Goal: Task Accomplishment & Management: Manage account settings

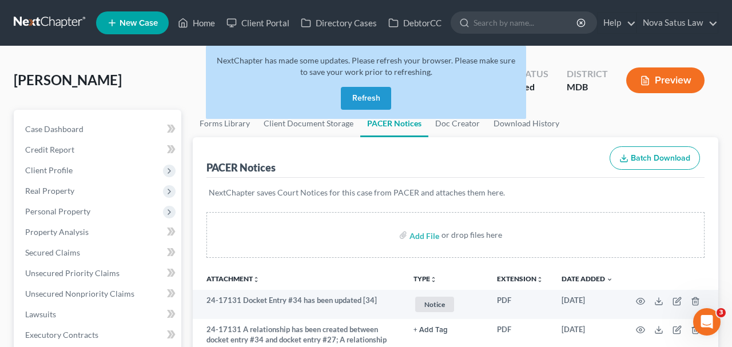
click at [356, 94] on button "Refresh" at bounding box center [366, 98] width 50 height 23
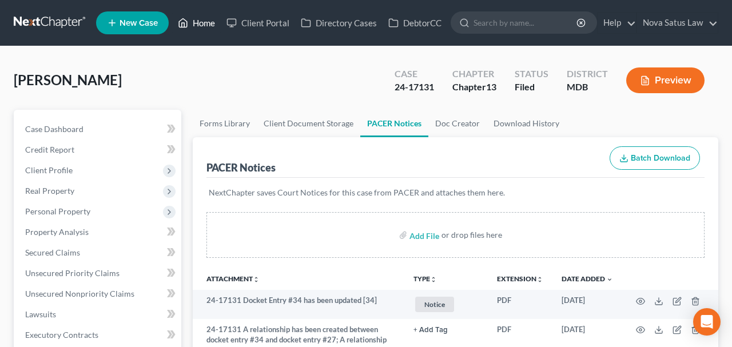
click at [207, 26] on link "Home" at bounding box center [196, 23] width 49 height 21
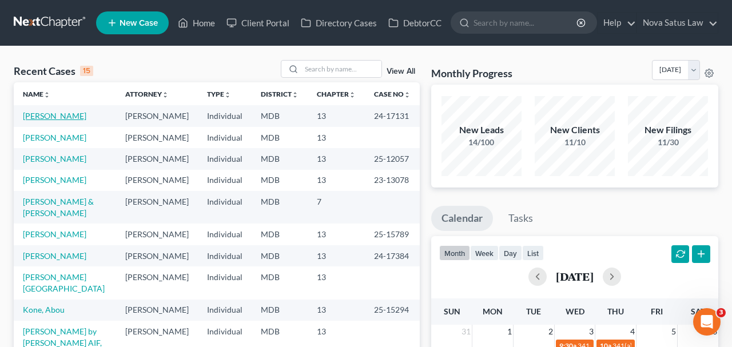
click at [68, 117] on link "[PERSON_NAME]" at bounding box center [54, 116] width 63 height 10
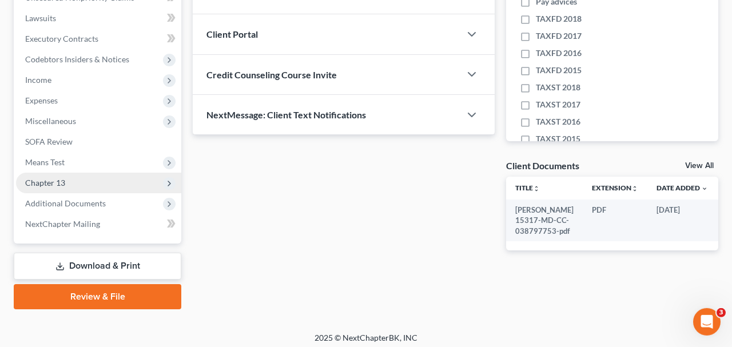
scroll to position [297, 0]
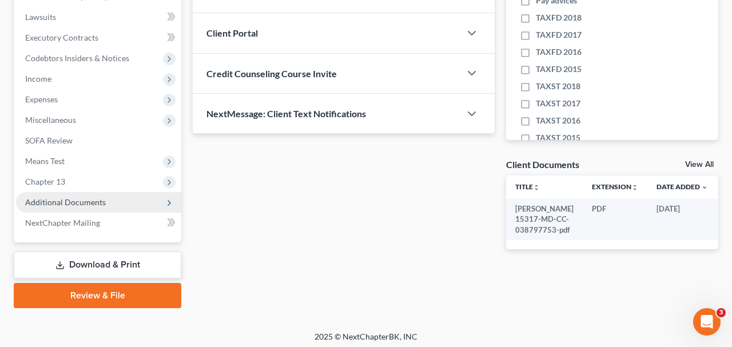
click at [90, 198] on span "Additional Documents" at bounding box center [65, 202] width 81 height 10
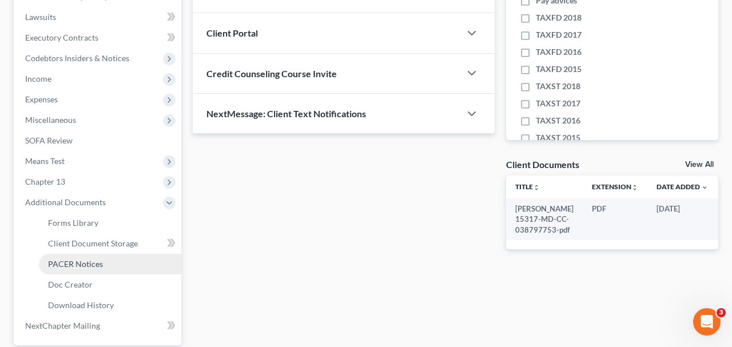
click at [86, 263] on span "PACER Notices" at bounding box center [75, 264] width 55 height 10
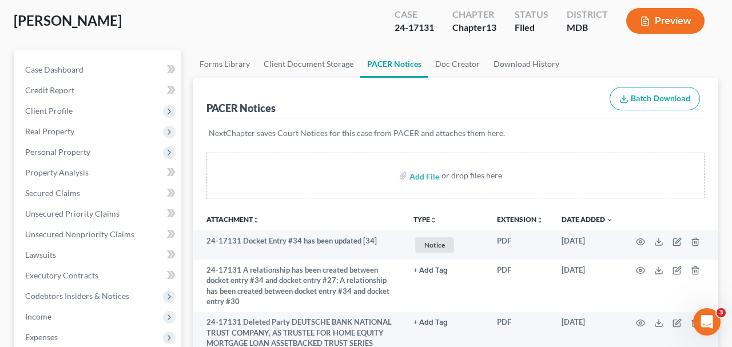
scroll to position [119, 0]
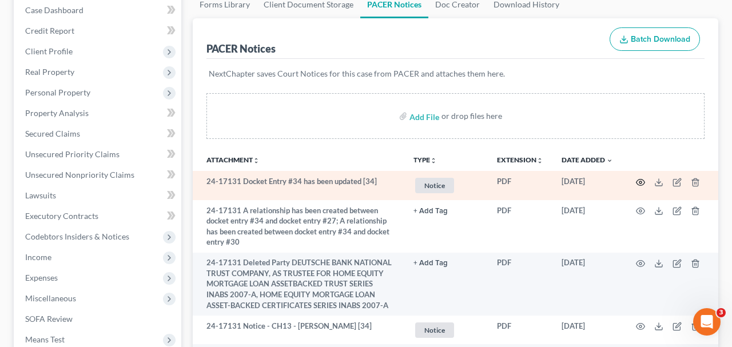
click at [641, 181] on circle "button" at bounding box center [640, 182] width 2 height 2
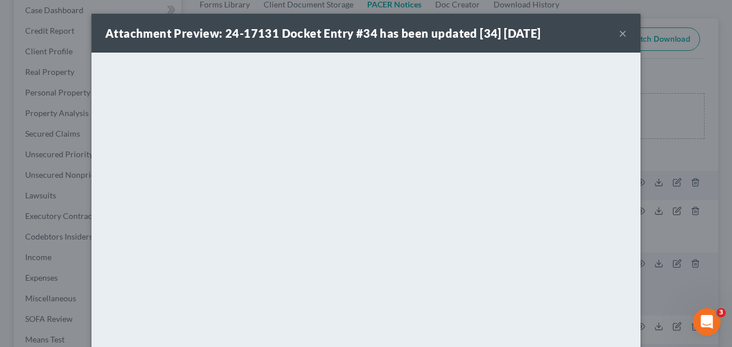
click at [626, 35] on button "×" at bounding box center [623, 33] width 8 height 14
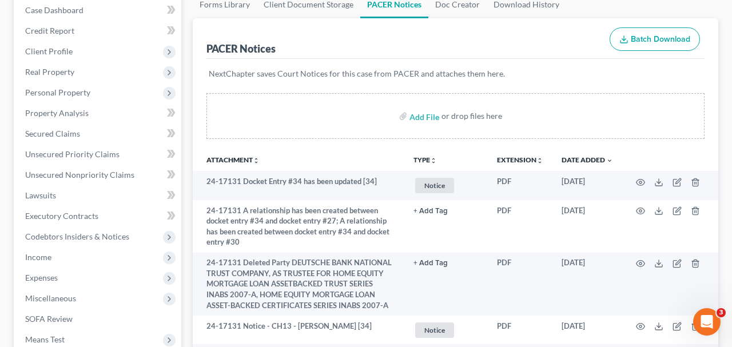
scroll to position [0, 0]
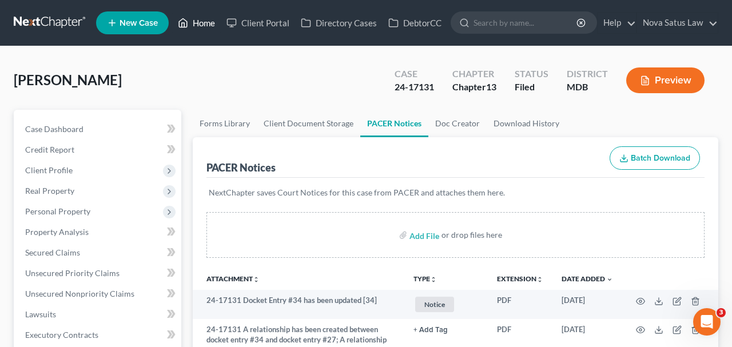
click at [209, 25] on link "Home" at bounding box center [196, 23] width 49 height 21
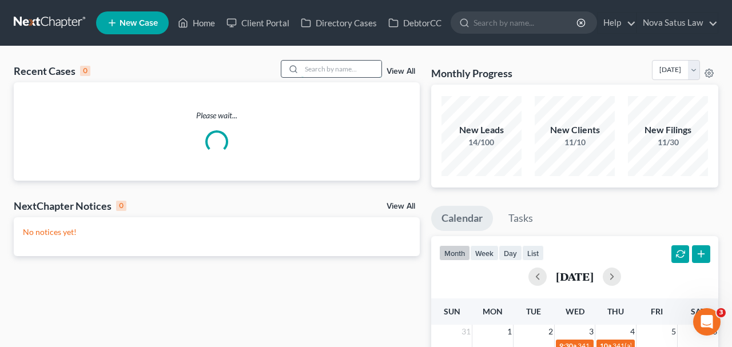
click at [331, 65] on input "search" at bounding box center [341, 69] width 80 height 17
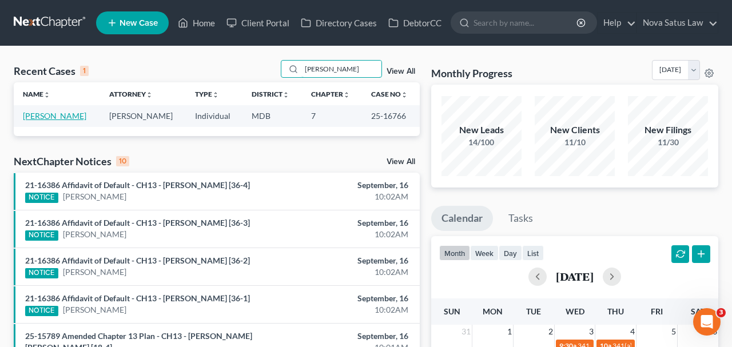
type input "[PERSON_NAME]"
click at [66, 114] on link "[PERSON_NAME]" at bounding box center [54, 116] width 63 height 10
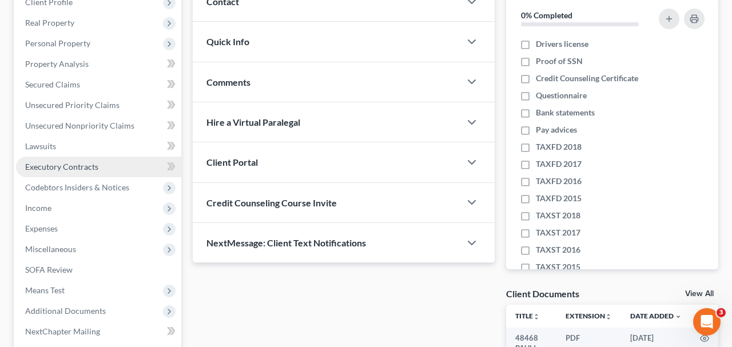
scroll to position [178, 0]
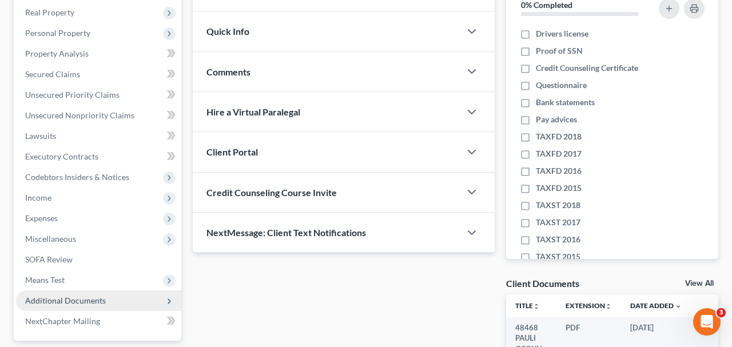
click at [84, 297] on span "Additional Documents" at bounding box center [65, 301] width 81 height 10
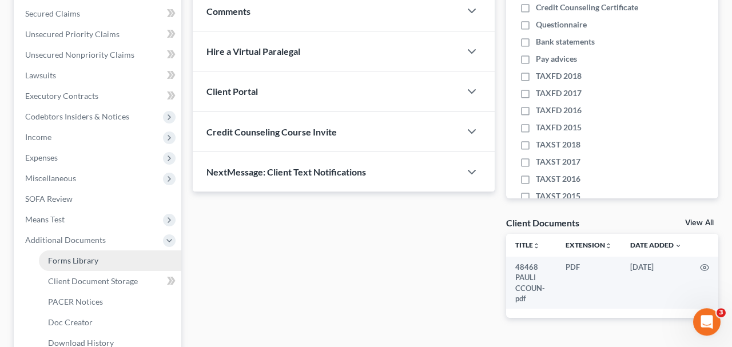
scroll to position [297, 0]
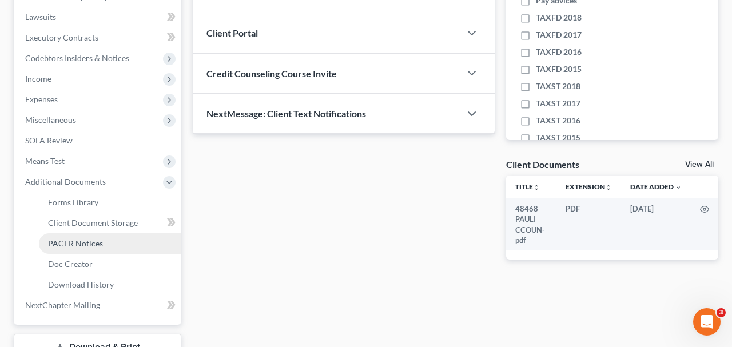
click at [79, 241] on span "PACER Notices" at bounding box center [75, 243] width 55 height 10
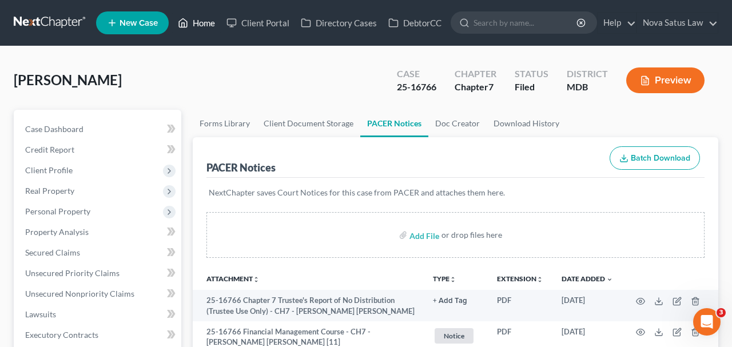
click at [201, 19] on link "Home" at bounding box center [196, 23] width 49 height 21
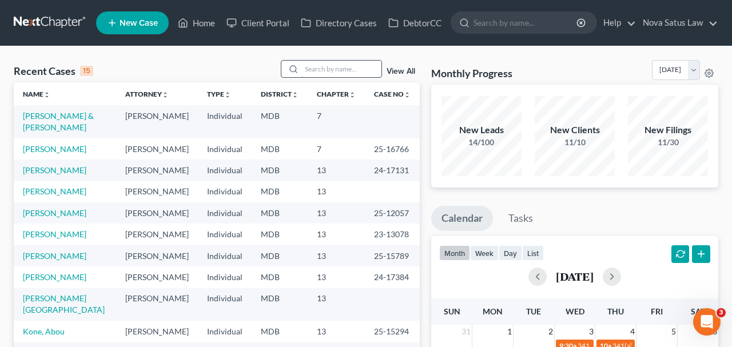
click at [317, 69] on input "search" at bounding box center [341, 69] width 80 height 17
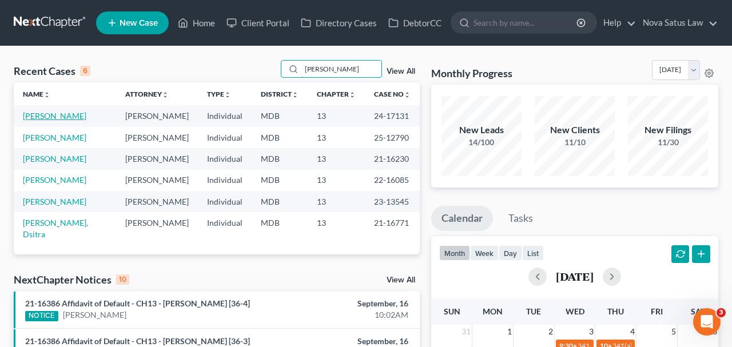
type input "[PERSON_NAME]"
click at [43, 116] on link "[PERSON_NAME]" at bounding box center [54, 116] width 63 height 10
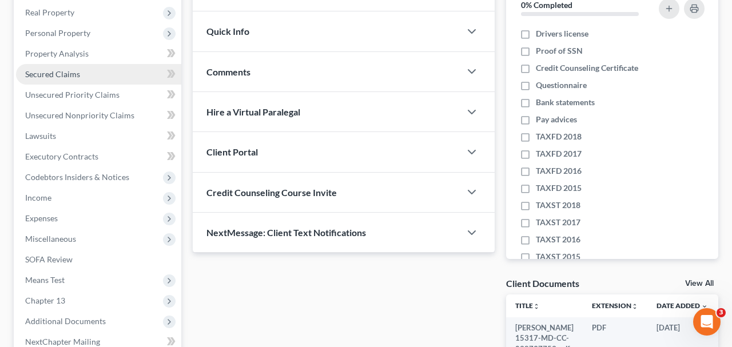
scroll to position [238, 0]
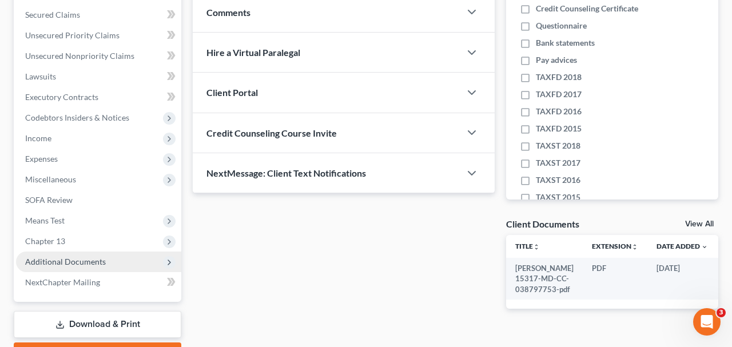
click at [92, 262] on span "Additional Documents" at bounding box center [65, 262] width 81 height 10
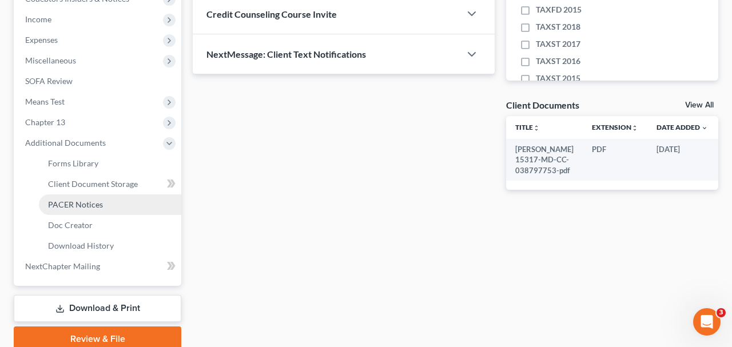
click at [94, 203] on span "PACER Notices" at bounding box center [75, 205] width 55 height 10
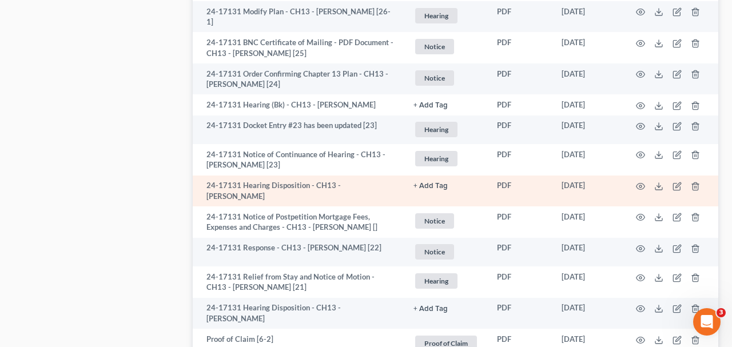
scroll to position [951, 0]
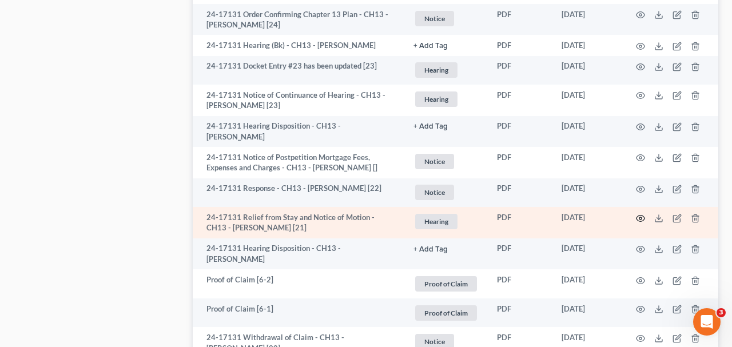
click at [638, 214] on icon "button" at bounding box center [640, 218] width 9 height 9
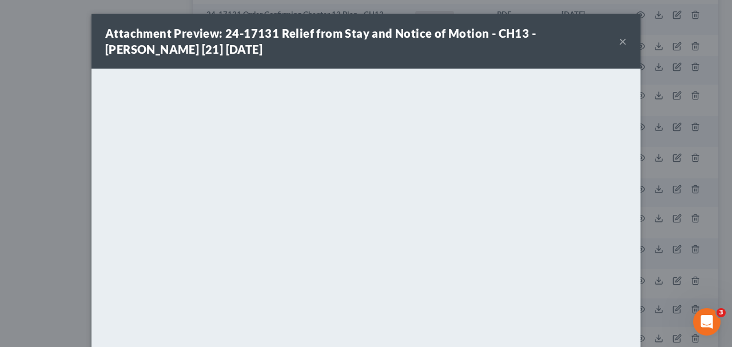
click at [619, 42] on button "×" at bounding box center [623, 41] width 8 height 14
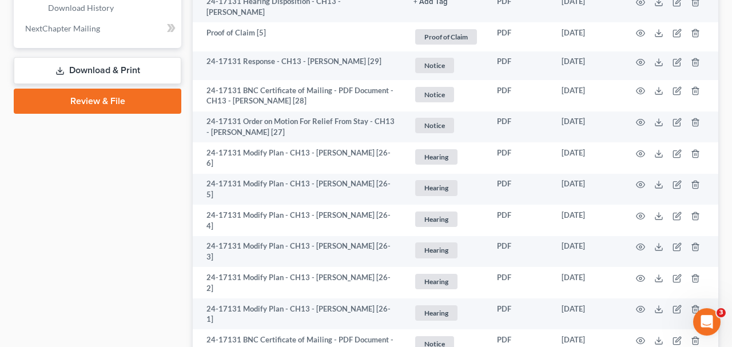
scroll to position [595, 0]
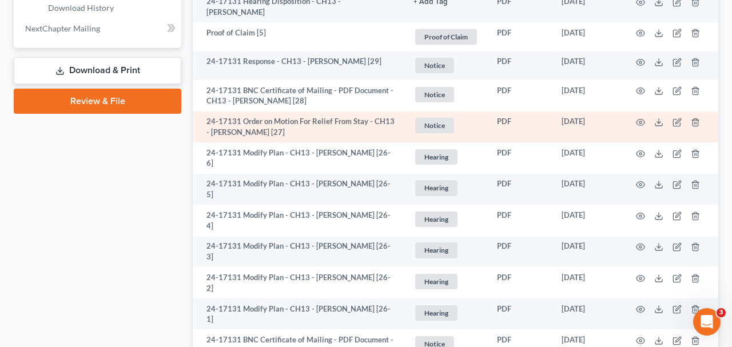
click at [639, 114] on td at bounding box center [670, 126] width 96 height 31
click at [639, 121] on circle "button" at bounding box center [640, 122] width 2 height 2
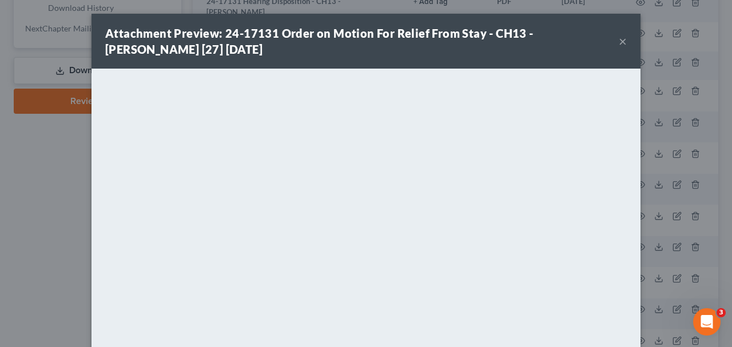
click at [622, 42] on button "×" at bounding box center [623, 41] width 8 height 14
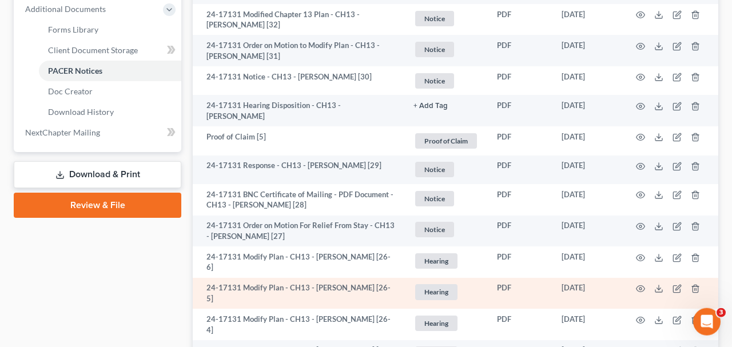
scroll to position [476, 0]
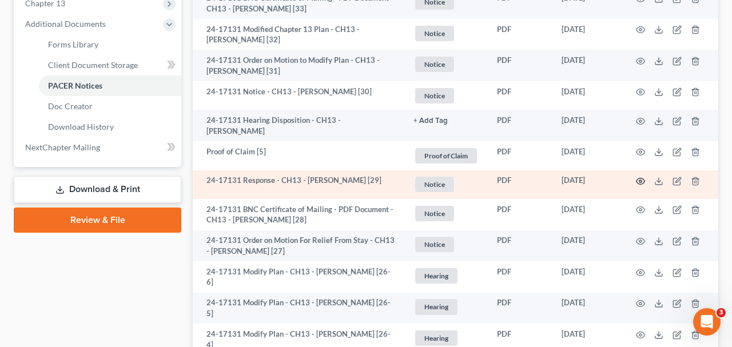
click at [642, 178] on icon "button" at bounding box center [640, 181] width 9 height 6
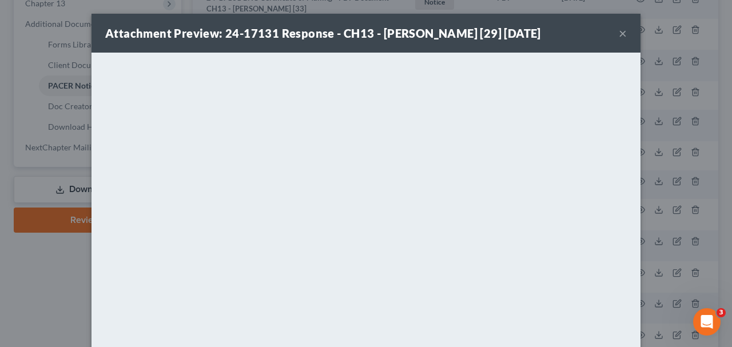
click at [621, 33] on button "×" at bounding box center [623, 33] width 8 height 14
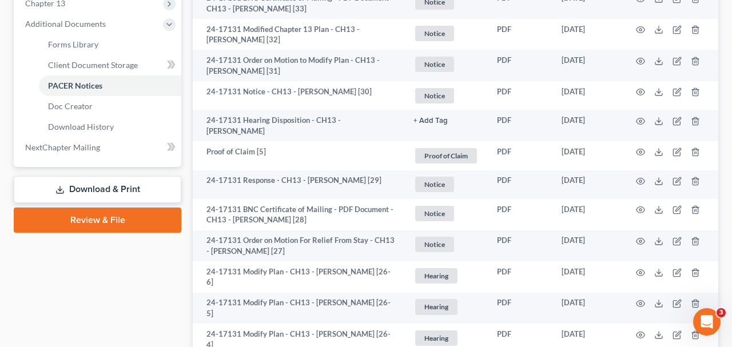
scroll to position [416, 0]
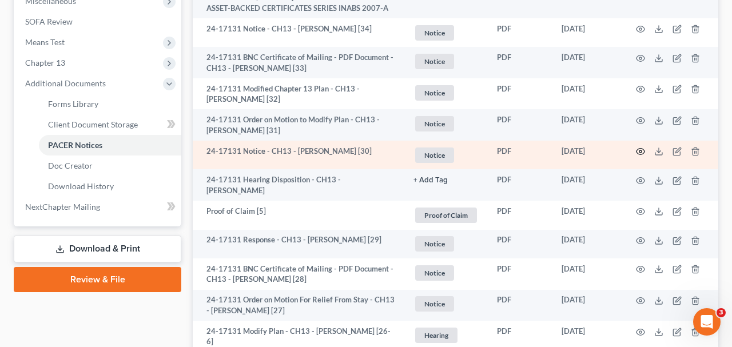
click at [640, 147] on icon "button" at bounding box center [640, 151] width 9 height 9
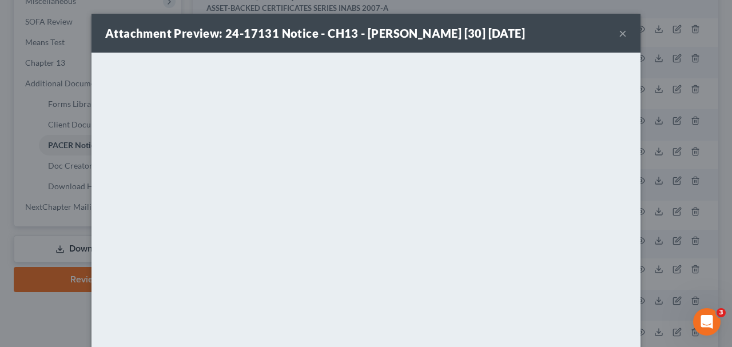
click at [622, 34] on button "×" at bounding box center [623, 33] width 8 height 14
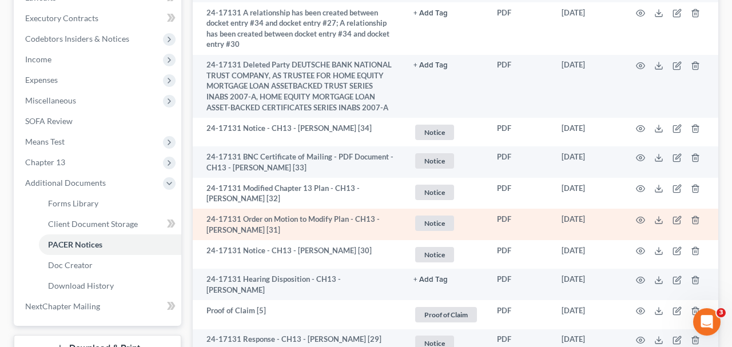
scroll to position [297, 0]
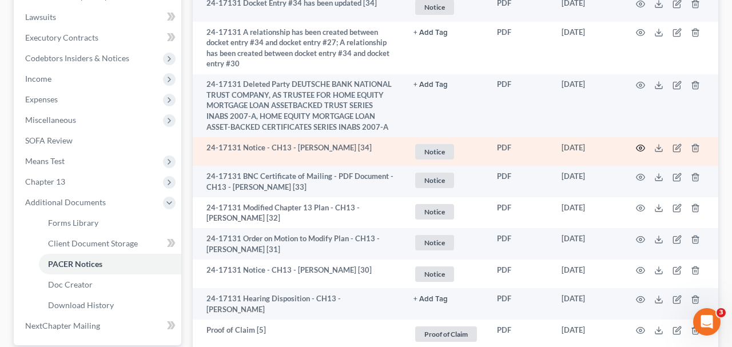
click at [638, 144] on icon "button" at bounding box center [640, 148] width 9 height 9
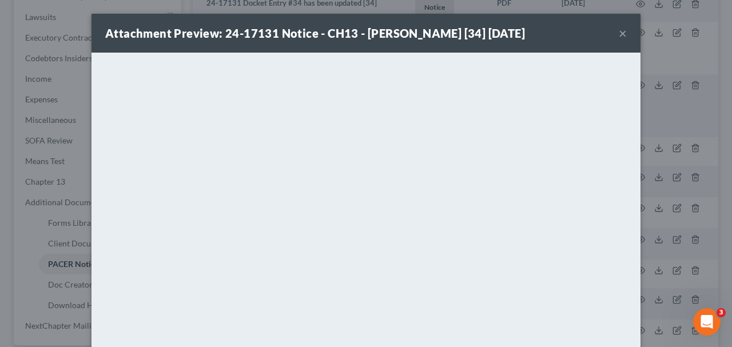
click at [624, 37] on button "×" at bounding box center [623, 33] width 8 height 14
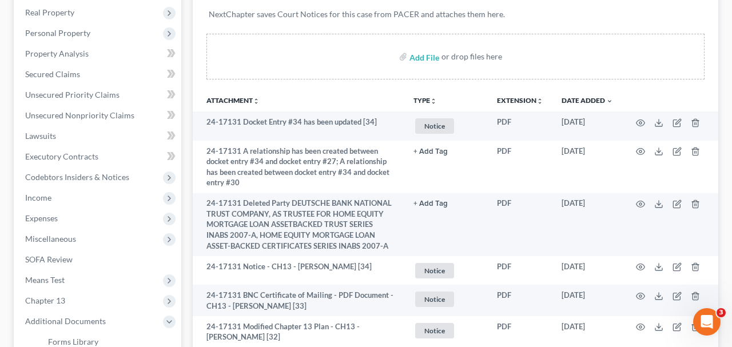
scroll to position [0, 0]
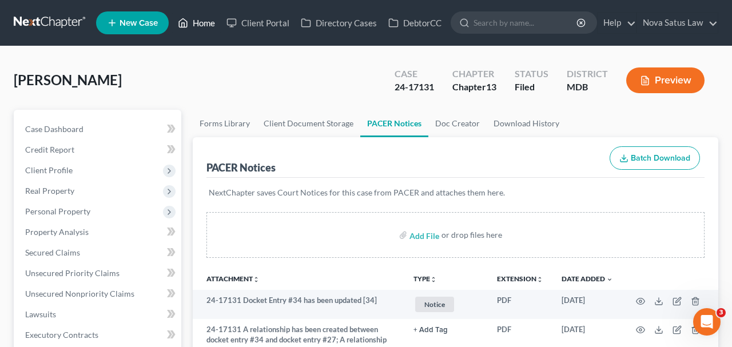
drag, startPoint x: 210, startPoint y: 26, endPoint x: 221, endPoint y: 31, distance: 12.8
click at [210, 25] on link "Home" at bounding box center [196, 23] width 49 height 21
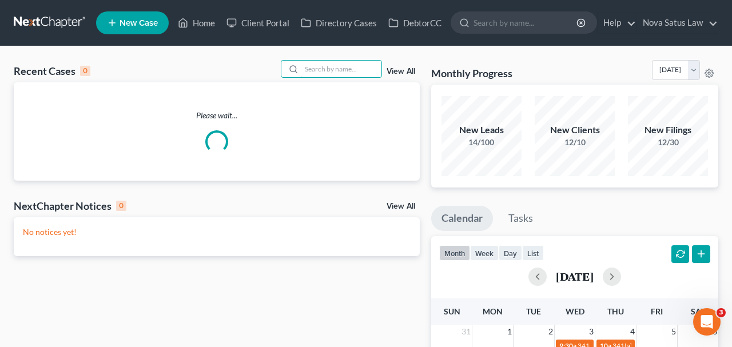
click at [304, 75] on input "search" at bounding box center [341, 69] width 80 height 17
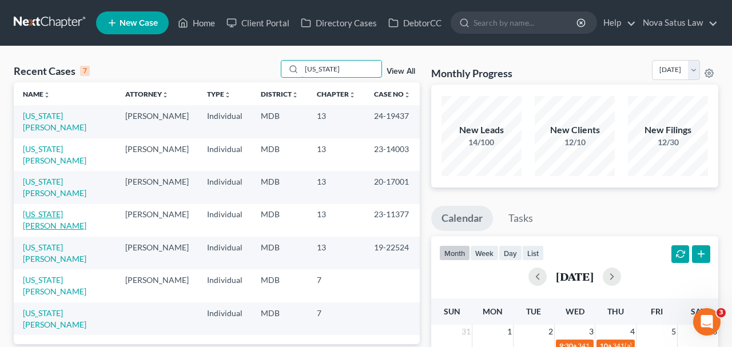
type input "[US_STATE]"
click at [60, 209] on link "[US_STATE][PERSON_NAME]" at bounding box center [54, 219] width 63 height 21
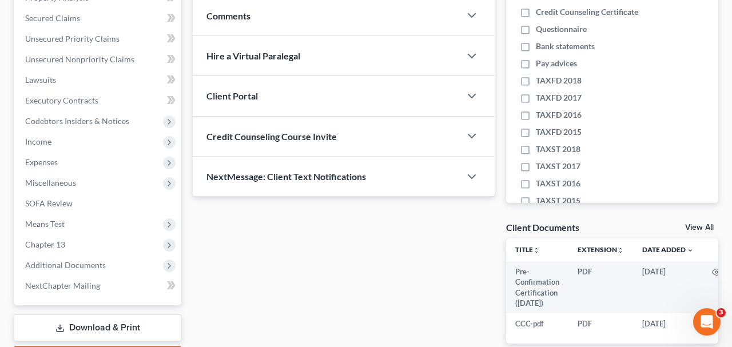
scroll to position [297, 0]
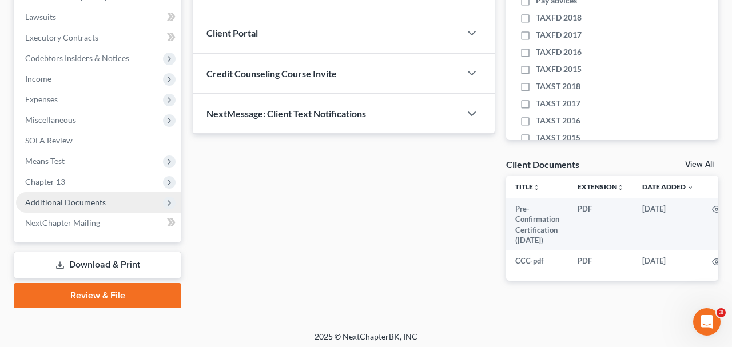
click at [107, 206] on span "Additional Documents" at bounding box center [98, 202] width 165 height 21
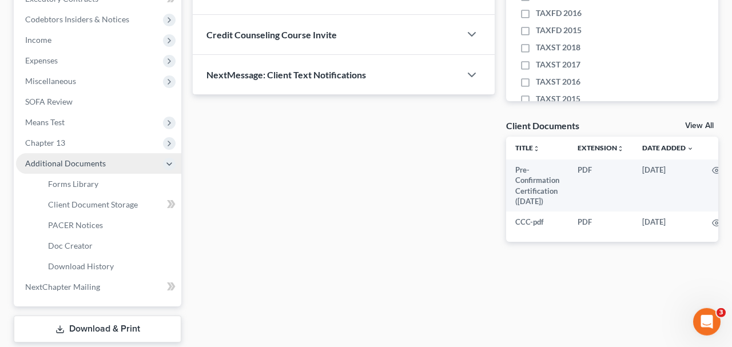
scroll to position [357, 0]
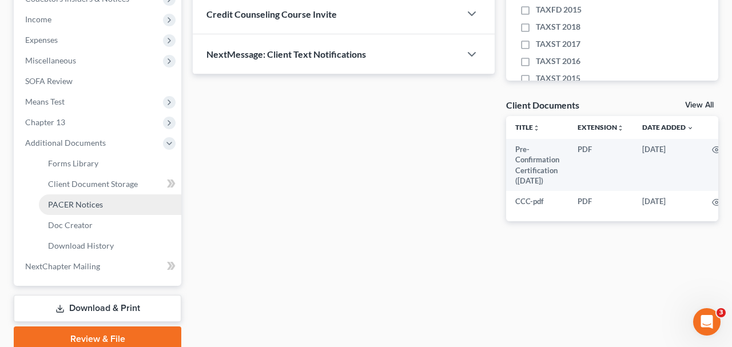
click at [90, 205] on span "PACER Notices" at bounding box center [75, 205] width 55 height 10
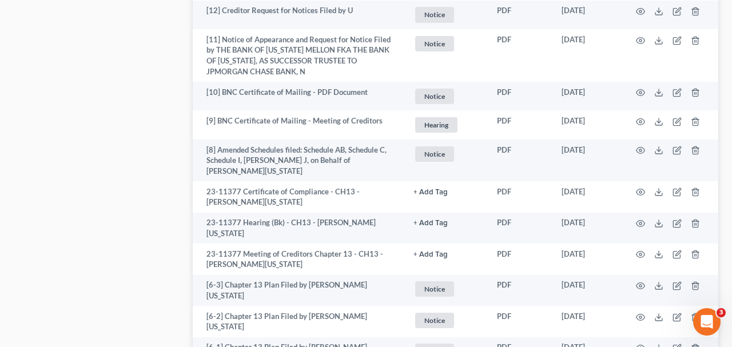
scroll to position [2376, 0]
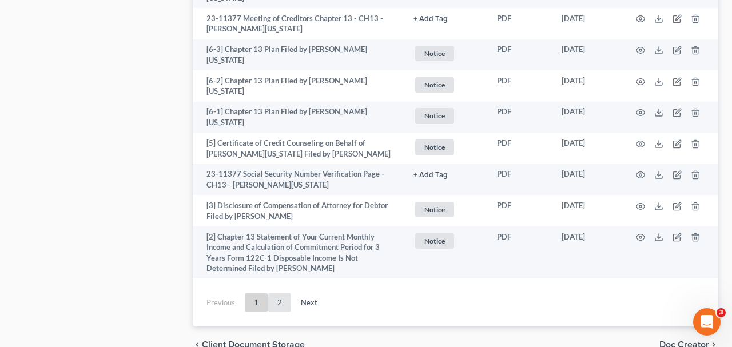
click at [274, 293] on link "2" at bounding box center [279, 302] width 23 height 18
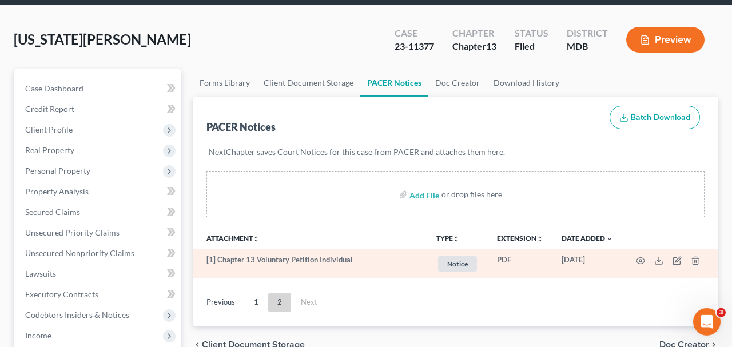
scroll to position [59, 0]
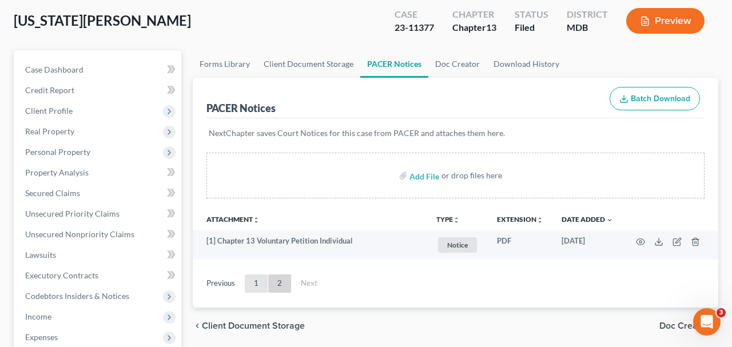
click at [254, 278] on link "1" at bounding box center [256, 283] width 23 height 18
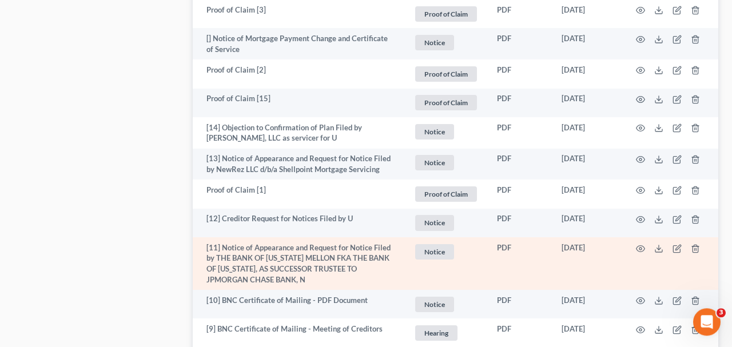
scroll to position [1901, 0]
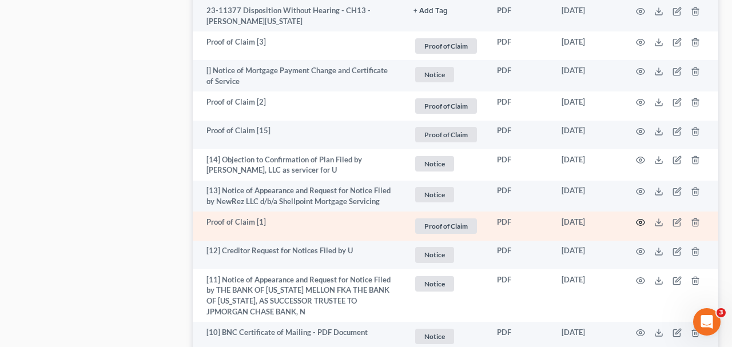
click at [640, 221] on circle "button" at bounding box center [640, 222] width 2 height 2
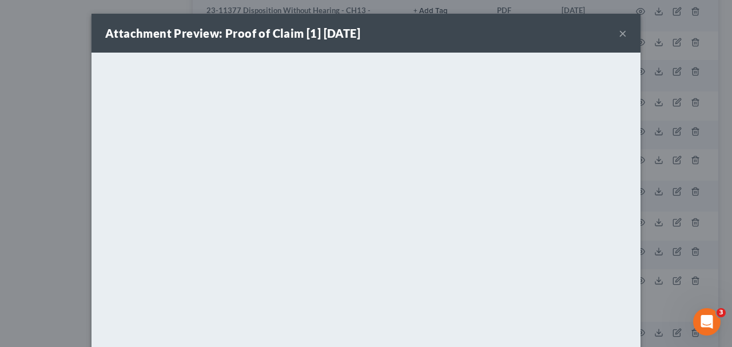
click at [624, 36] on button "×" at bounding box center [623, 33] width 8 height 14
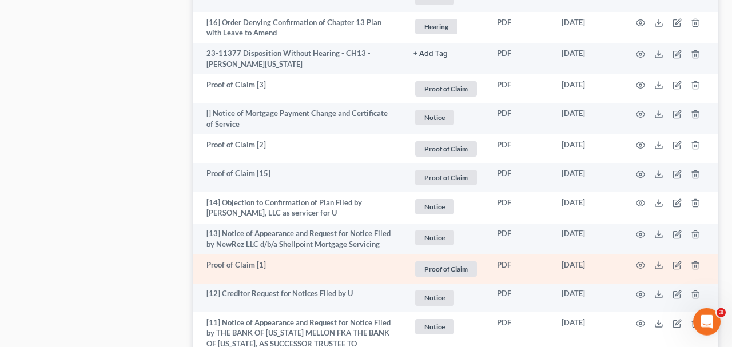
scroll to position [1841, 0]
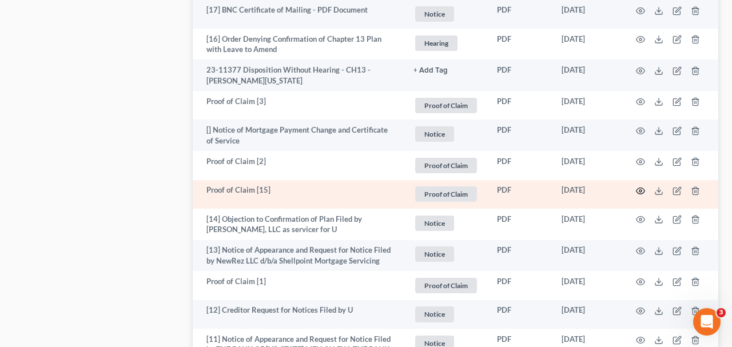
click at [636, 186] on icon "button" at bounding box center [640, 190] width 9 height 9
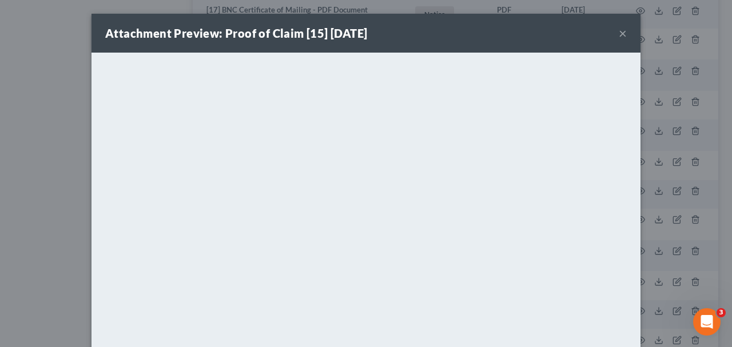
click at [622, 36] on button "×" at bounding box center [623, 33] width 8 height 14
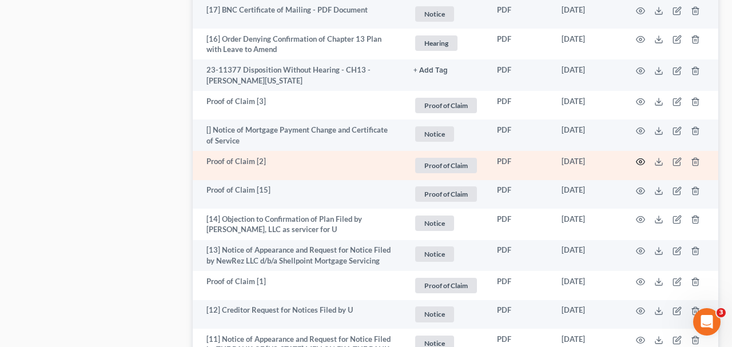
click at [641, 157] on icon "button" at bounding box center [640, 161] width 9 height 9
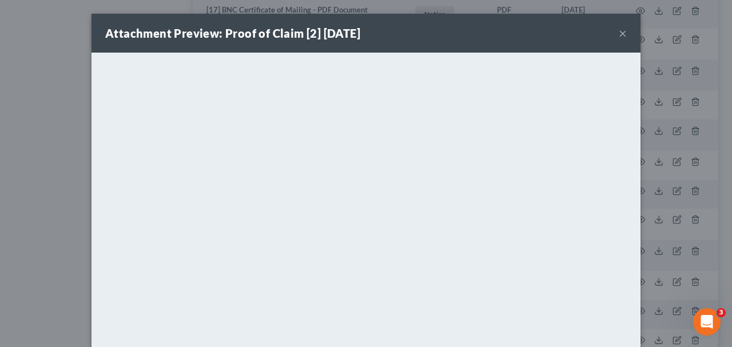
click at [625, 35] on button "×" at bounding box center [623, 33] width 8 height 14
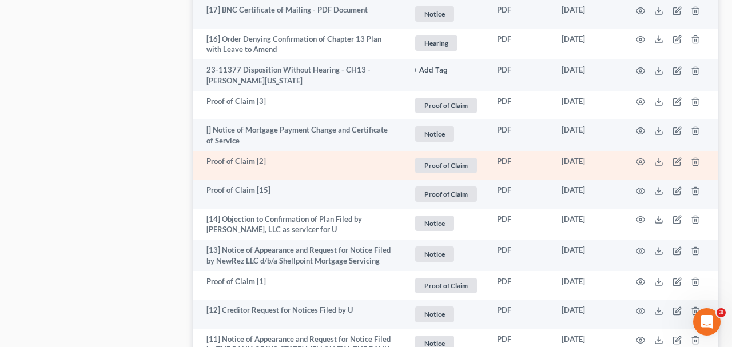
scroll to position [1782, 0]
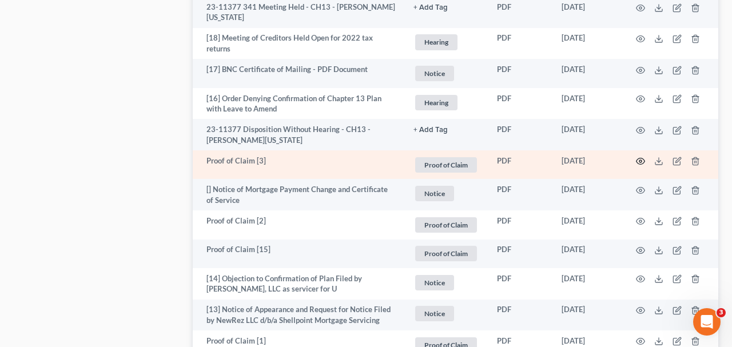
click at [639, 157] on icon "button" at bounding box center [640, 161] width 9 height 9
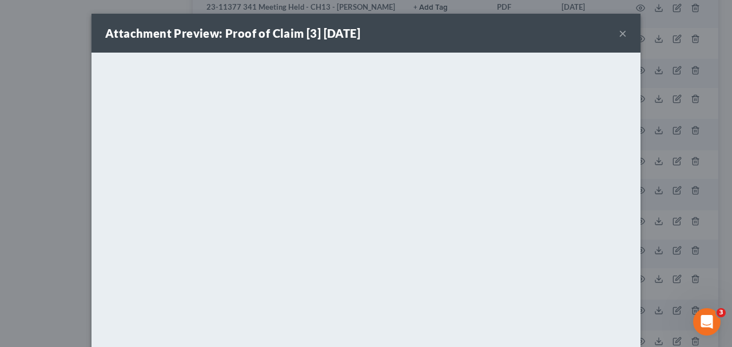
click at [622, 32] on button "×" at bounding box center [623, 33] width 8 height 14
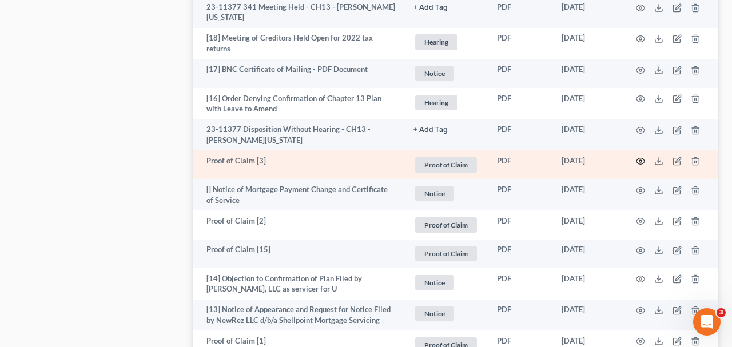
click at [639, 160] on circle "button" at bounding box center [640, 161] width 2 height 2
